Goal: Communication & Community: Answer question/provide support

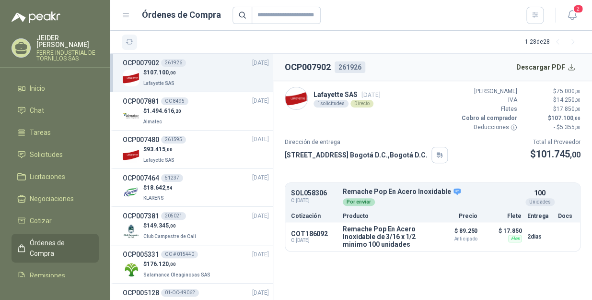
click at [124, 44] on button "button" at bounding box center [129, 42] width 15 height 15
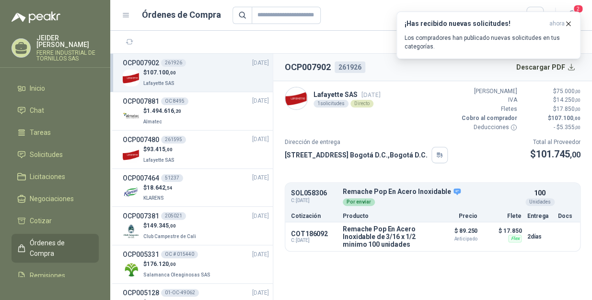
click at [373, 30] on header "Órdenes de Compra 2" at bounding box center [351, 15] width 482 height 31
click at [374, 19] on div at bounding box center [389, 15] width 312 height 17
click at [568, 22] on icon "button" at bounding box center [569, 24] width 8 height 8
click at [566, 23] on icon "button" at bounding box center [569, 24] width 8 height 8
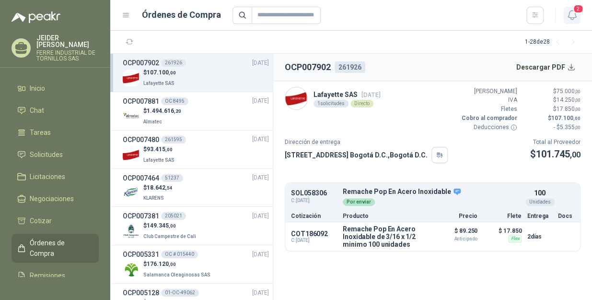
click at [566, 10] on icon "button" at bounding box center [572, 15] width 12 height 12
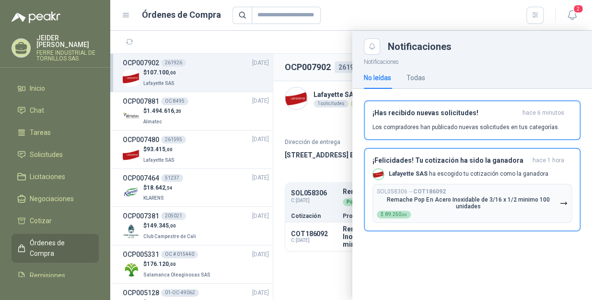
click at [406, 73] on div "No leídas Todas" at bounding box center [394, 78] width 61 height 22
click at [409, 77] on div "Todas" at bounding box center [416, 77] width 19 height 11
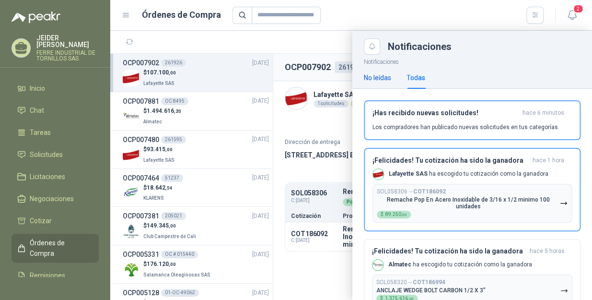
click at [390, 75] on div "No leídas" at bounding box center [377, 77] width 27 height 11
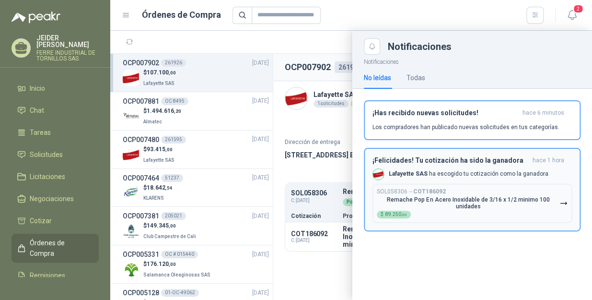
click at [424, 166] on div "¡Felicidades! Tu cotización ha sido la ganadora hace 1 hora Lafayette SAS ha es…" at bounding box center [473, 189] width 200 height 66
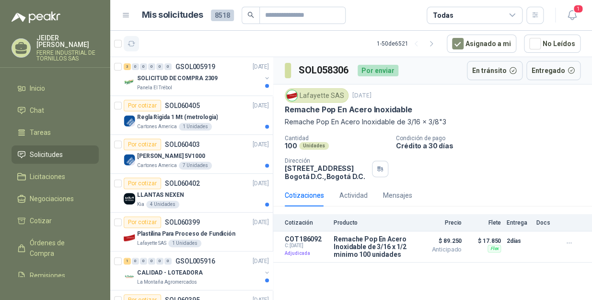
click at [132, 43] on icon "button" at bounding box center [132, 44] width 8 height 8
click at [47, 108] on li "Chat" at bounding box center [55, 110] width 76 height 11
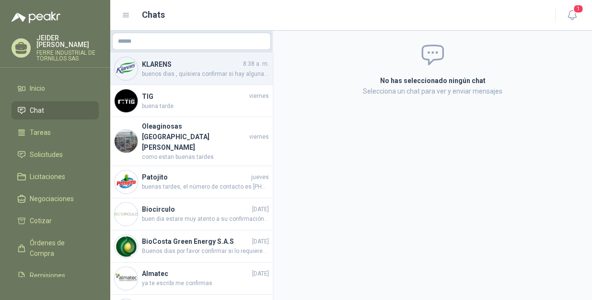
click at [193, 71] on span "buenos dias , quisiera confirmar si hay alguna novedad acerca del ajuste realiz…" at bounding box center [205, 74] width 127 height 9
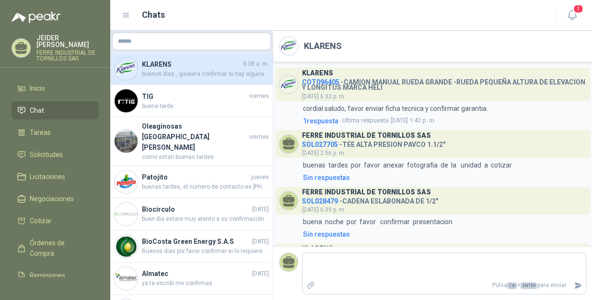
scroll to position [400, 0]
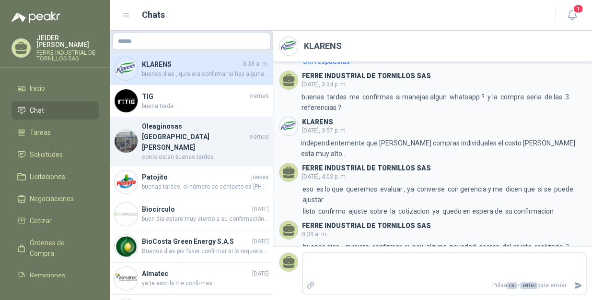
click at [173, 125] on h4 "Oleaginosas San Fernando" at bounding box center [195, 137] width 106 height 32
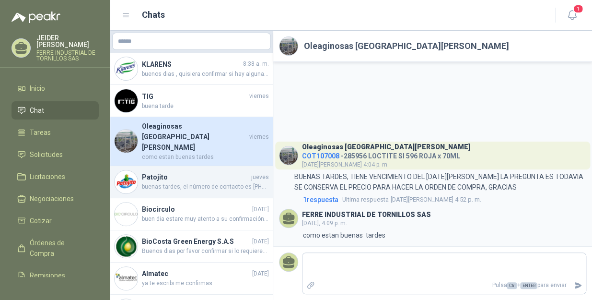
click at [166, 182] on span "buenas tardes, el número de contacto es 316 698 76 87, , gracias" at bounding box center [205, 186] width 127 height 9
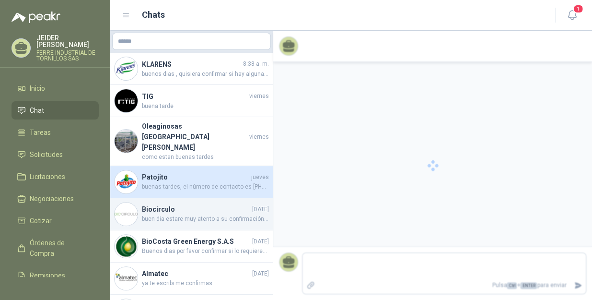
scroll to position [142, 0]
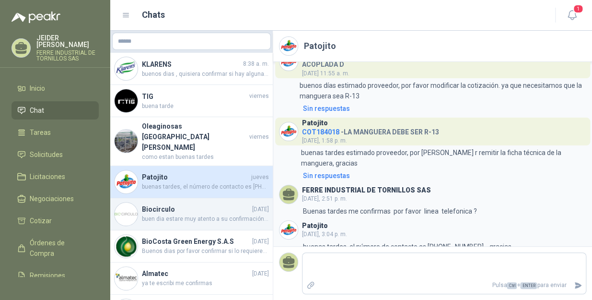
type textarea "*"
type textarea "**"
type textarea "*"
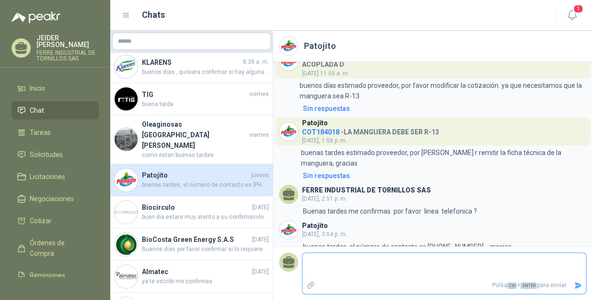
scroll to position [0, 0]
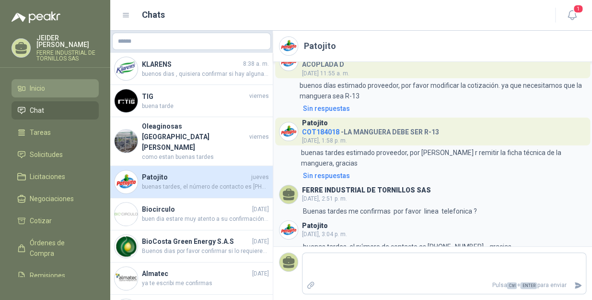
click at [54, 88] on link "Inicio" at bounding box center [55, 88] width 87 height 18
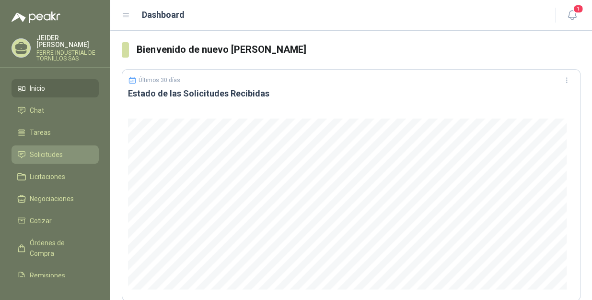
click at [46, 149] on span "Solicitudes" at bounding box center [46, 154] width 33 height 11
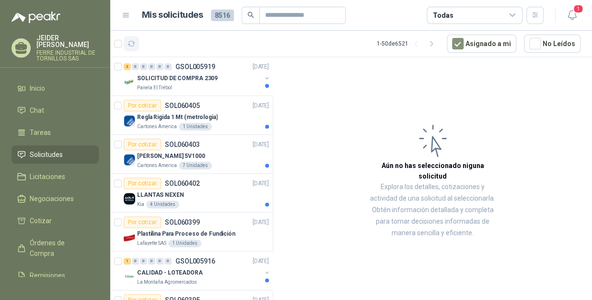
click at [133, 43] on icon "button" at bounding box center [132, 44] width 8 height 8
click at [574, 17] on icon "button" at bounding box center [572, 15] width 12 height 12
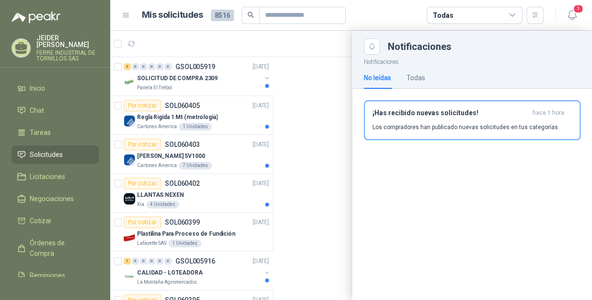
click at [431, 78] on div "No leídas Todas" at bounding box center [472, 78] width 217 height 22
click at [419, 77] on div "Todas" at bounding box center [416, 77] width 19 height 11
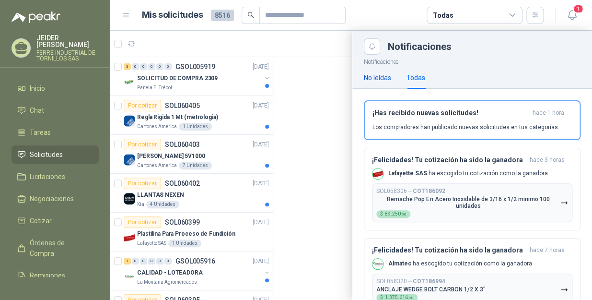
click at [382, 80] on div "No leídas" at bounding box center [377, 77] width 27 height 11
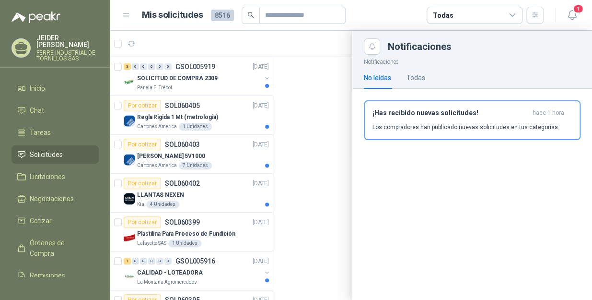
click at [203, 82] on div at bounding box center [351, 165] width 482 height 269
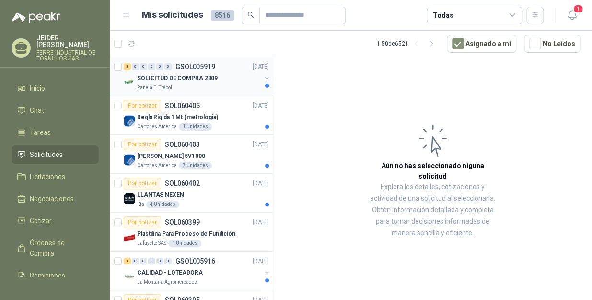
click at [177, 84] on div "Panela El Trébol" at bounding box center [199, 88] width 124 height 8
